Goal: Task Accomplishment & Management: Manage account settings

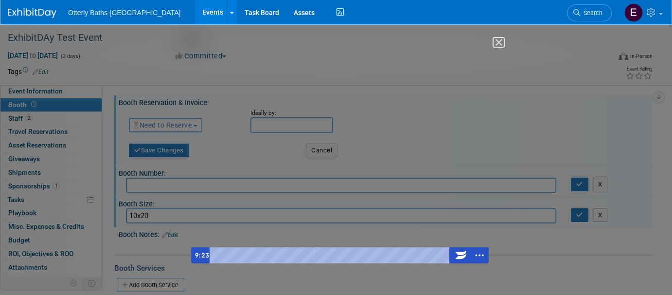
click at [503, 41] on button "Close" at bounding box center [499, 42] width 10 height 9
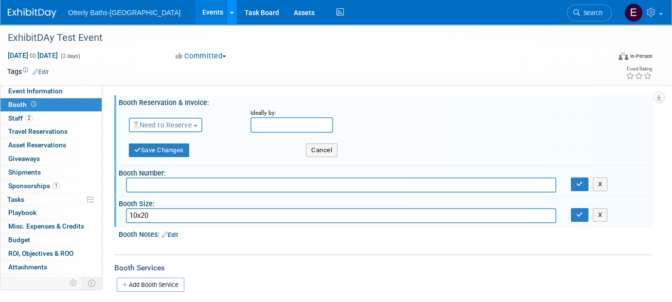
click at [230, 13] on icon at bounding box center [232, 13] width 4 height 6
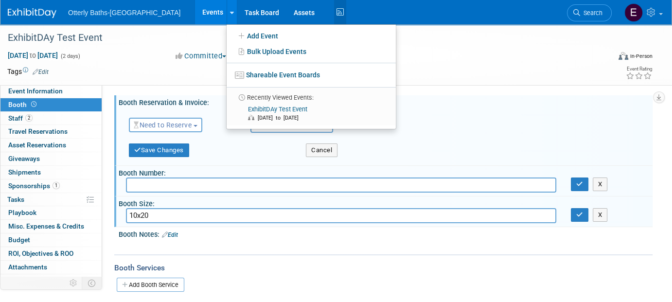
click at [334, 10] on icon at bounding box center [340, 12] width 12 height 15
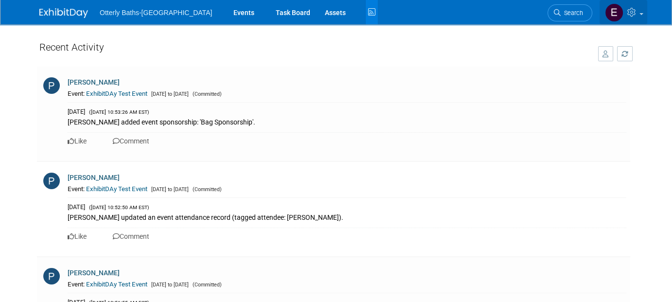
click at [630, 12] on icon at bounding box center [633, 12] width 11 height 9
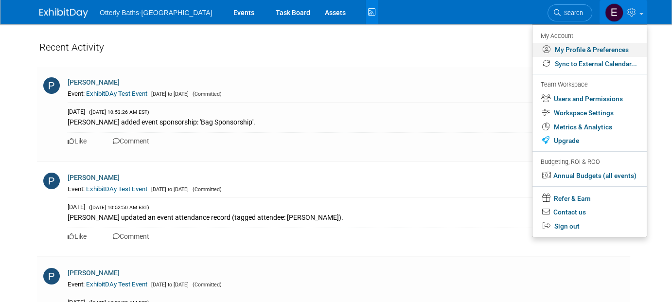
click at [568, 45] on link "My Profile & Preferences" at bounding box center [590, 50] width 114 height 14
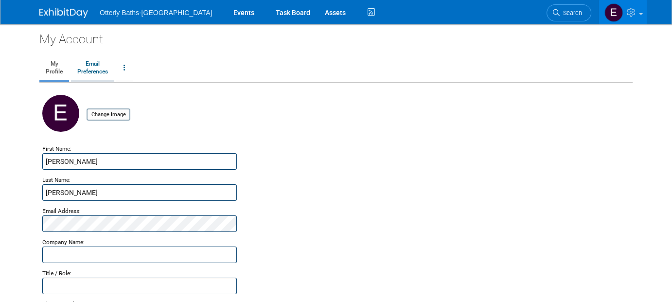
click at [97, 70] on link "Email Preferences" at bounding box center [92, 68] width 43 height 24
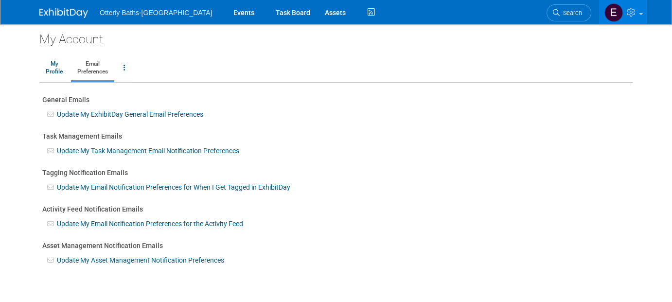
click at [72, 11] on img at bounding box center [63, 13] width 49 height 10
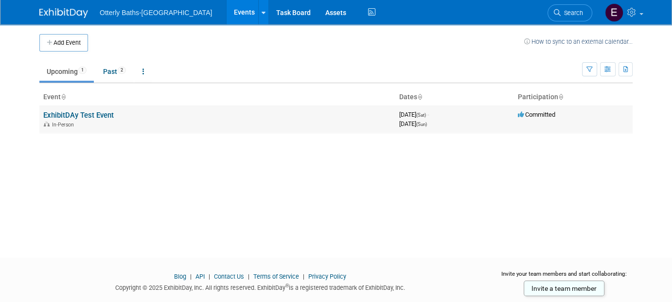
click at [62, 113] on link "ExhibitDAy Test Event" at bounding box center [78, 115] width 71 height 9
